Goal: Information Seeking & Learning: Check status

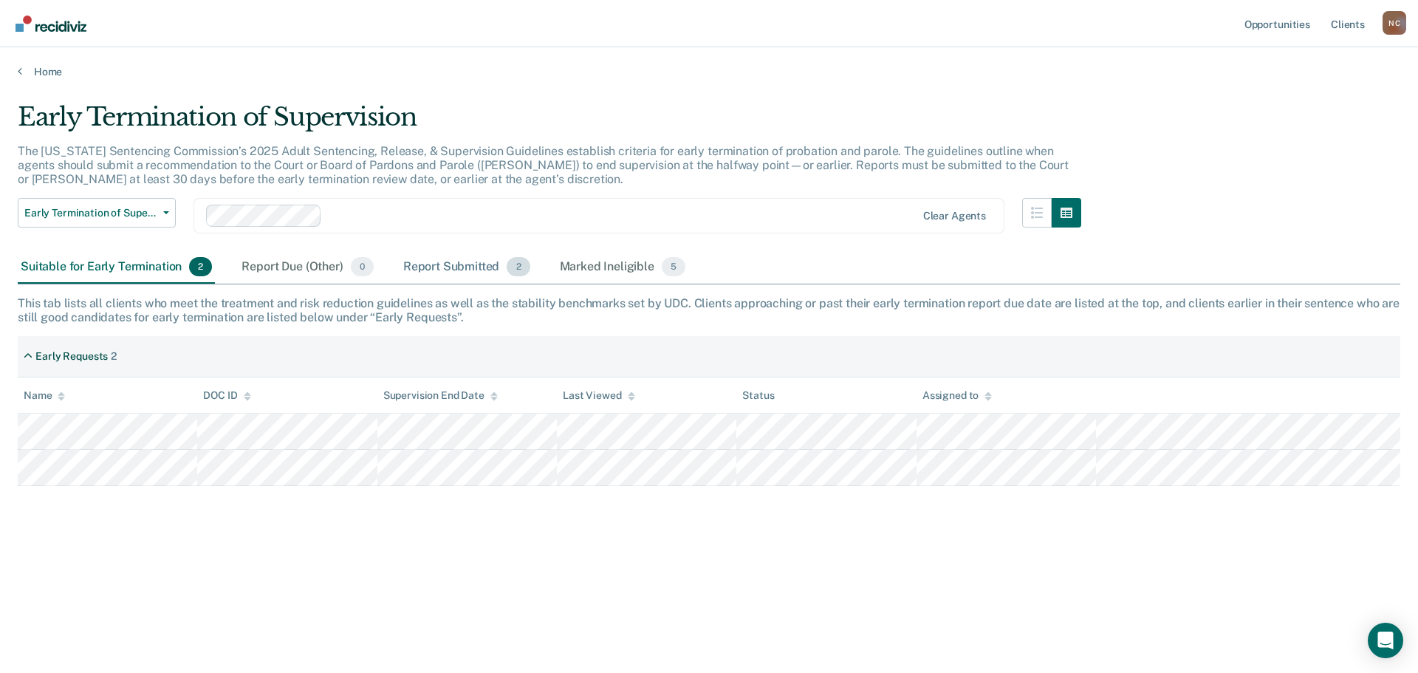
click at [459, 266] on div "Report Submitted 2" at bounding box center [466, 267] width 133 height 32
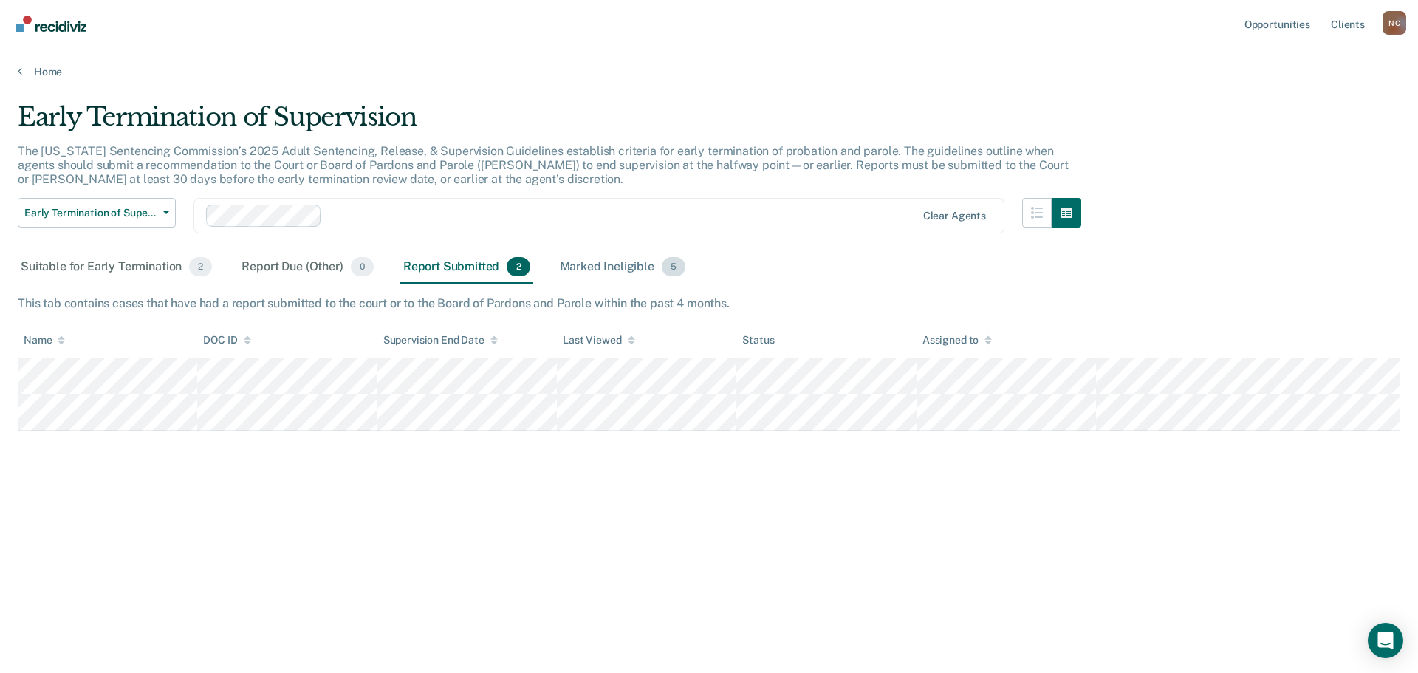
click at [581, 259] on div "Marked Ineligible 5" at bounding box center [623, 267] width 132 height 32
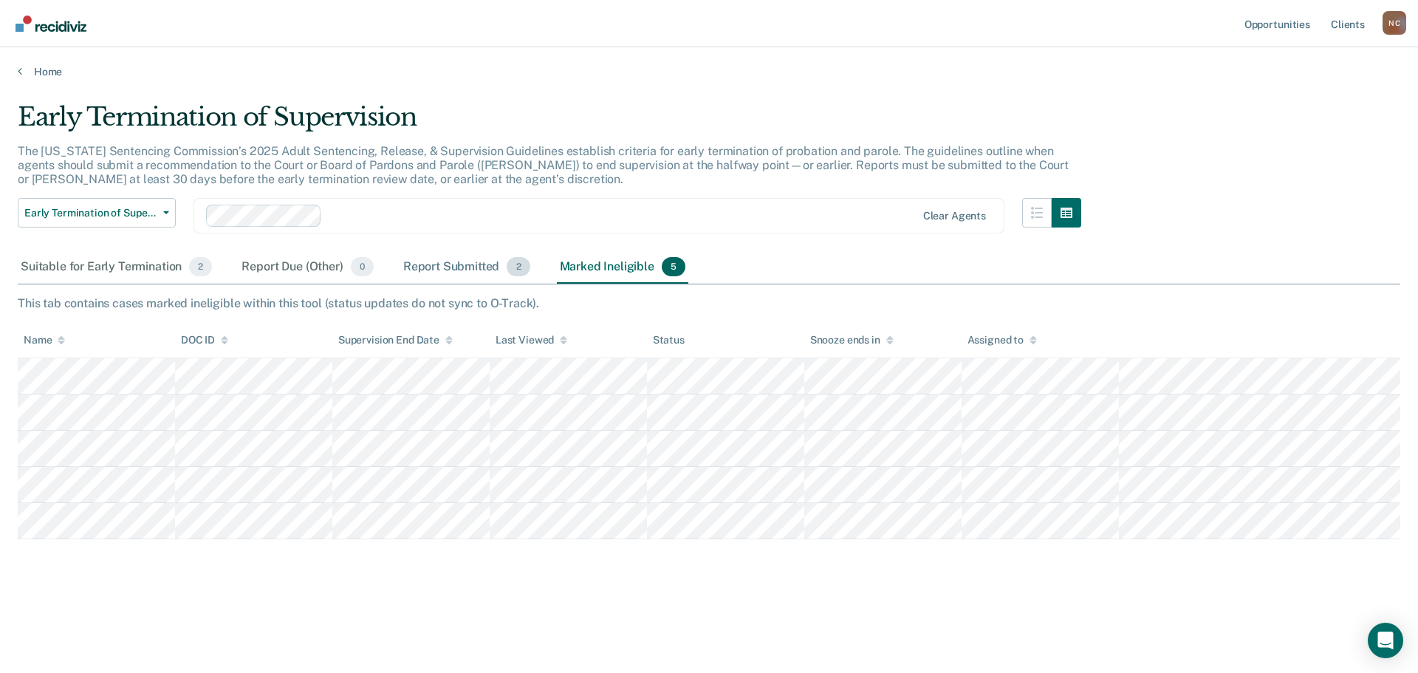
click at [437, 269] on div "Report Submitted 2" at bounding box center [466, 267] width 133 height 32
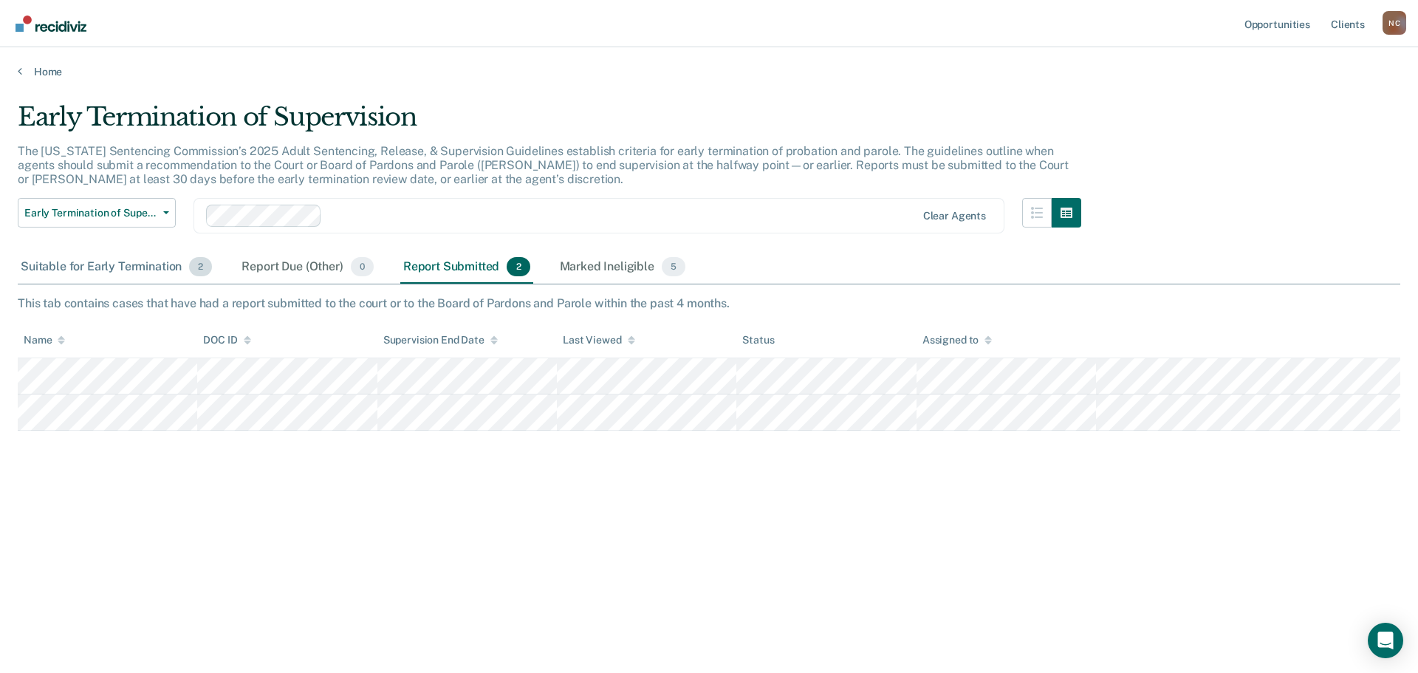
click at [148, 267] on div "Suitable for Early Termination 2" at bounding box center [116, 267] width 197 height 32
